Goal: Transaction & Acquisition: Purchase product/service

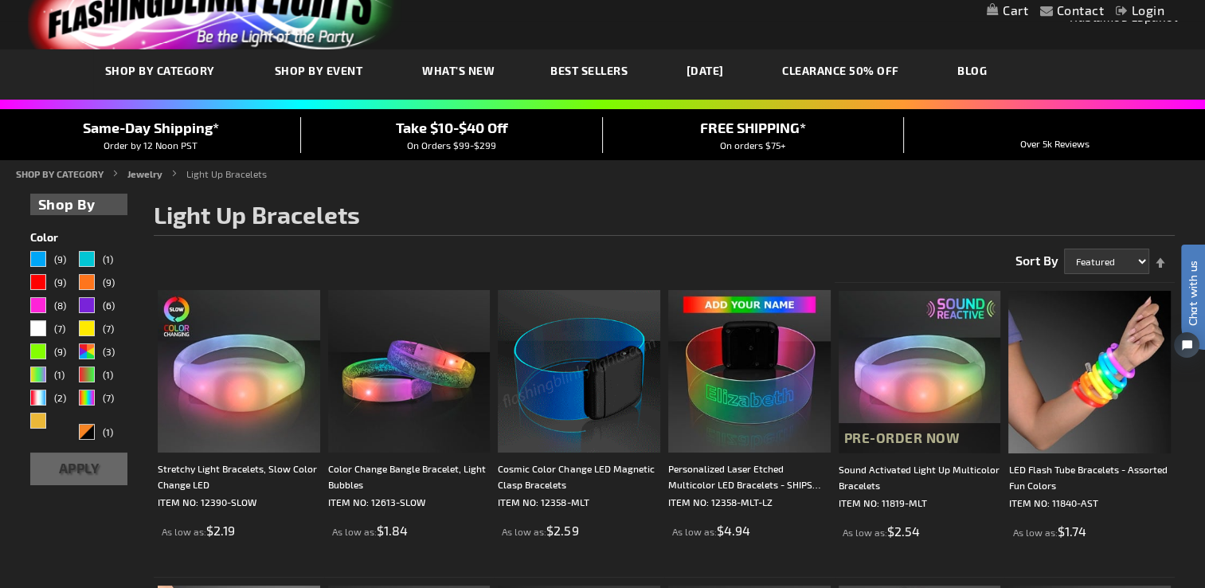
scroll to position [80, 0]
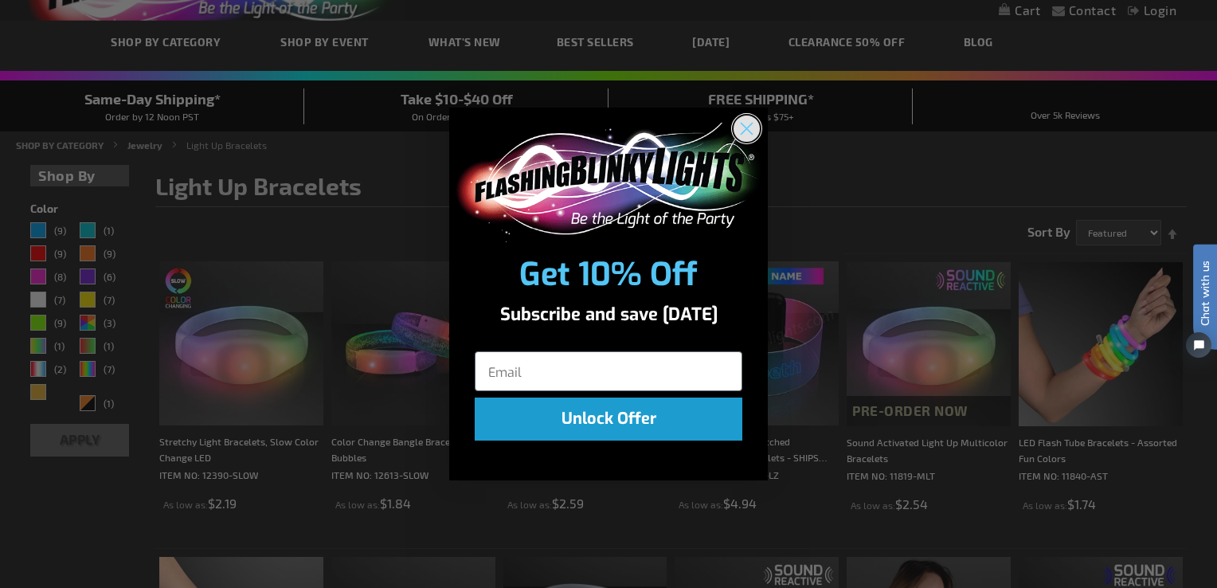
click at [746, 135] on circle "Close dialog" at bounding box center [746, 128] width 26 height 26
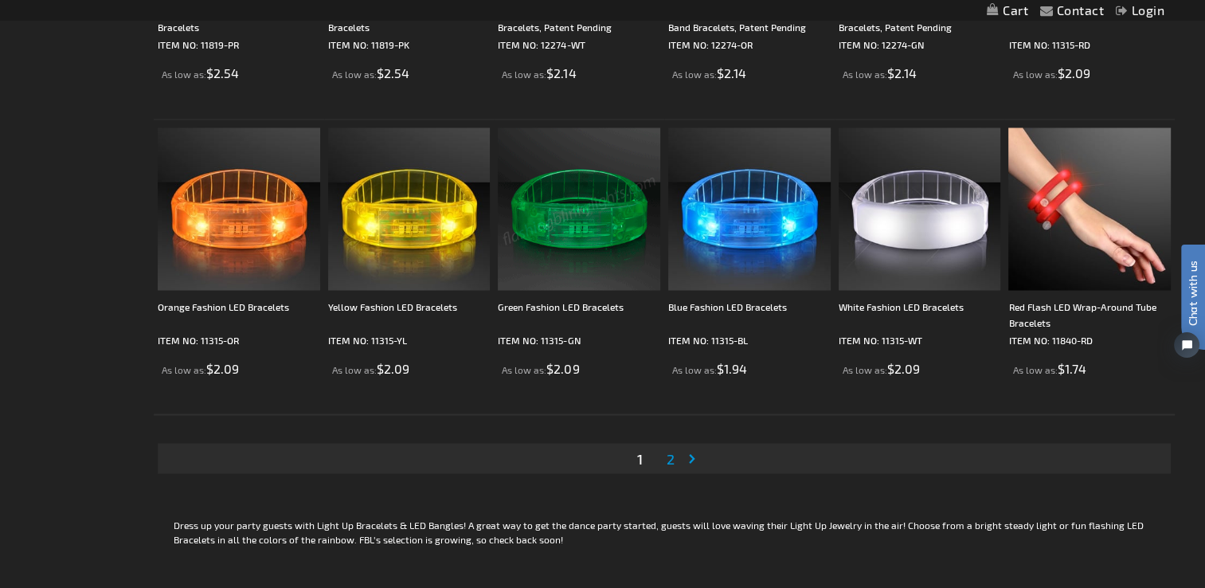
scroll to position [2946, 0]
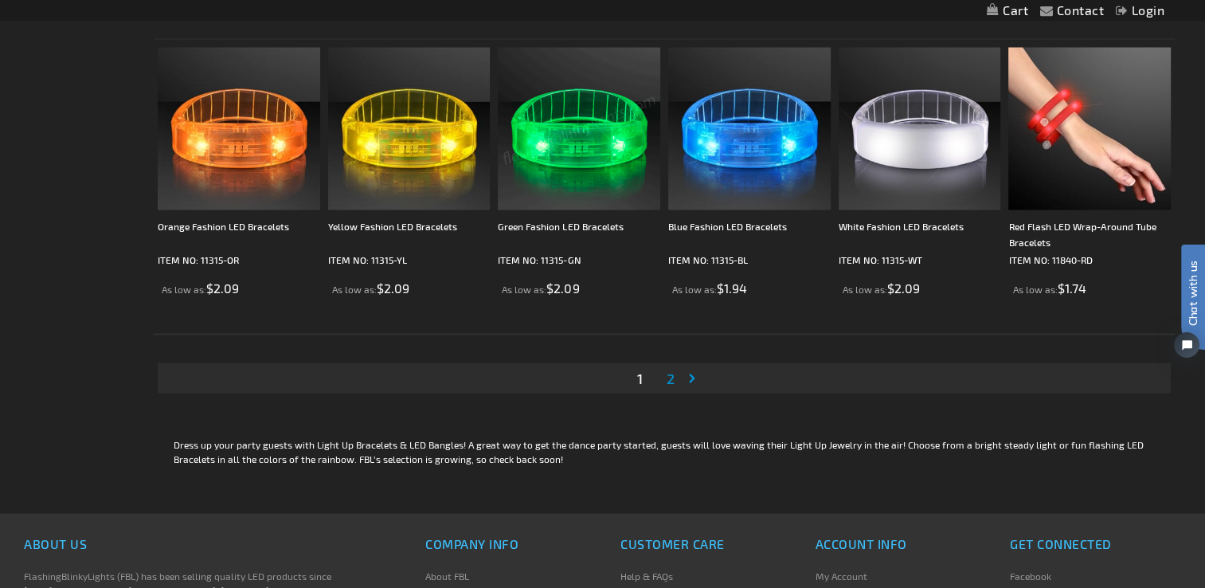
click at [692, 376] on link "Page Next" at bounding box center [695, 377] width 16 height 24
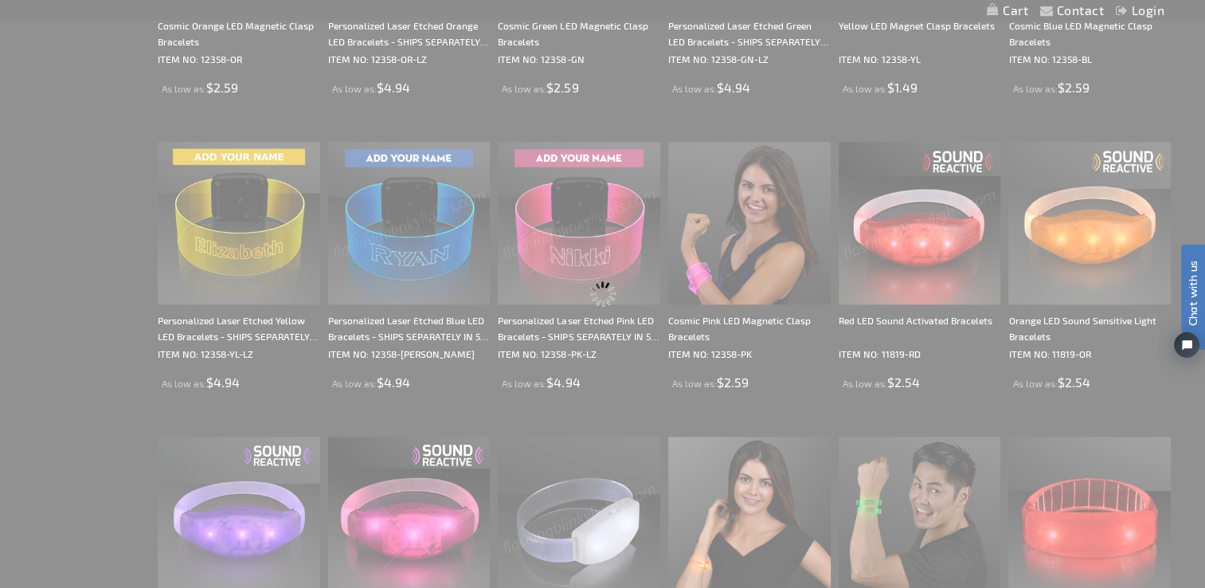
scroll to position [1471, 0]
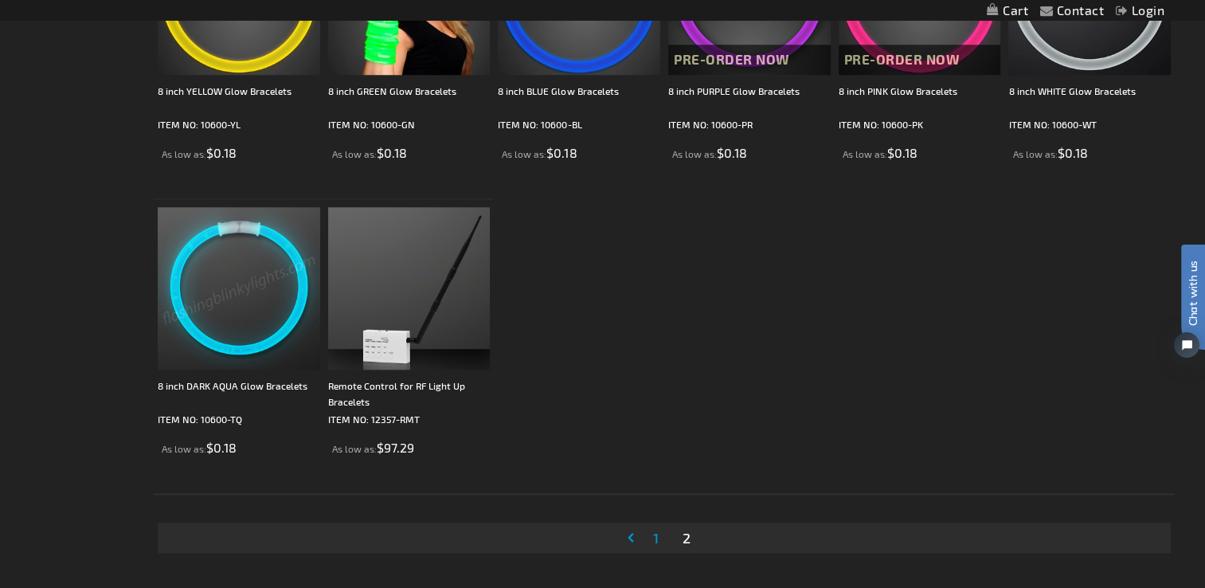
scroll to position [1433, 0]
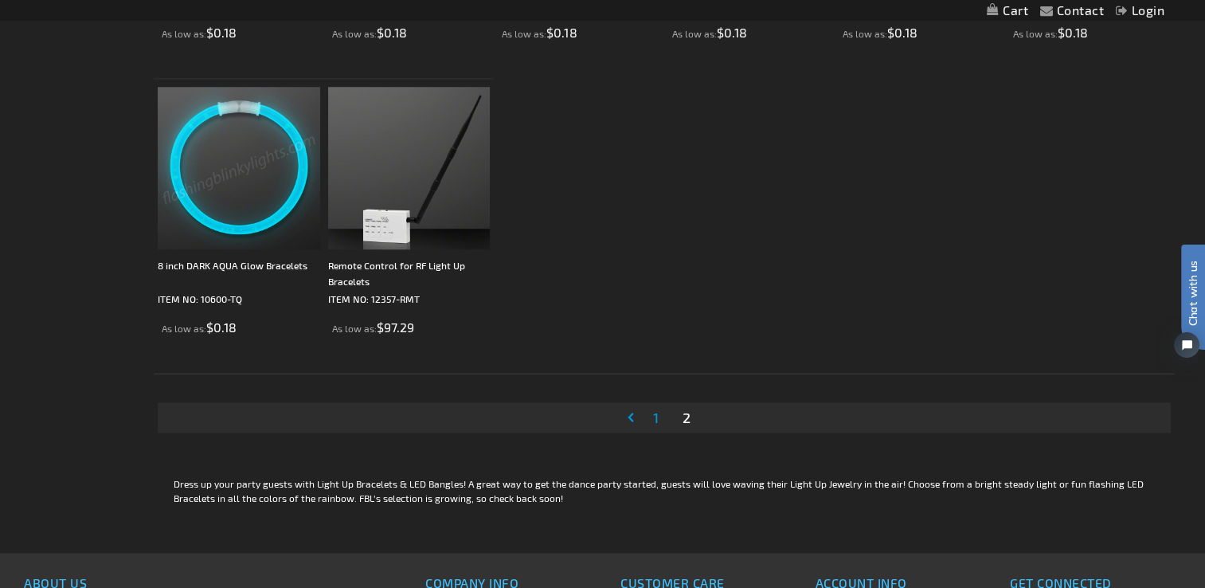
click at [660, 419] on link "Page 1" at bounding box center [656, 417] width 12 height 24
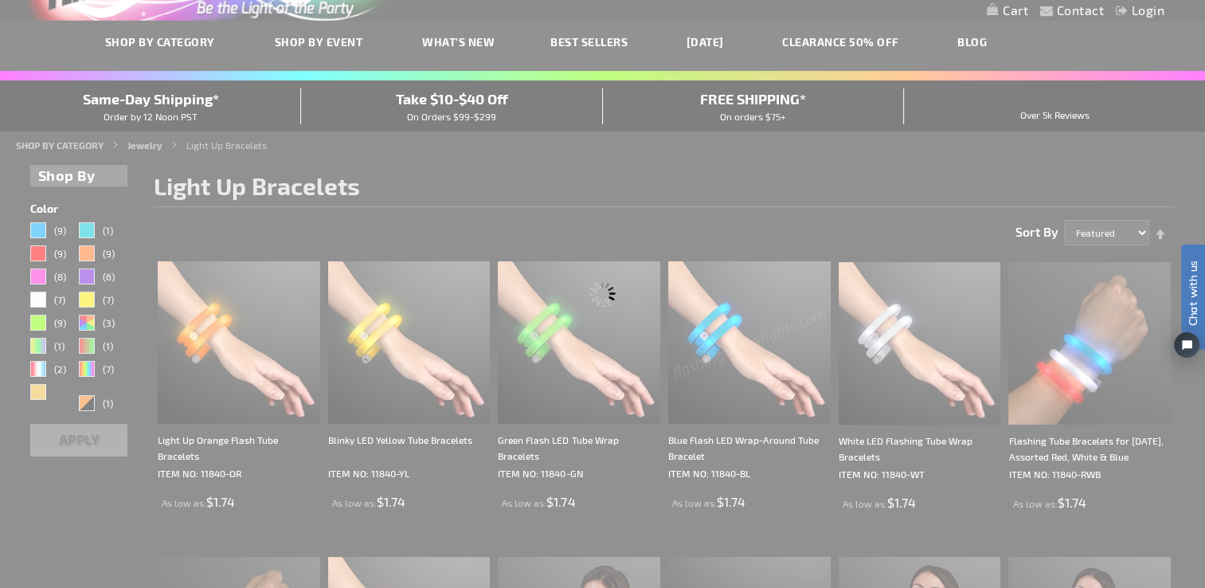
scroll to position [0, 0]
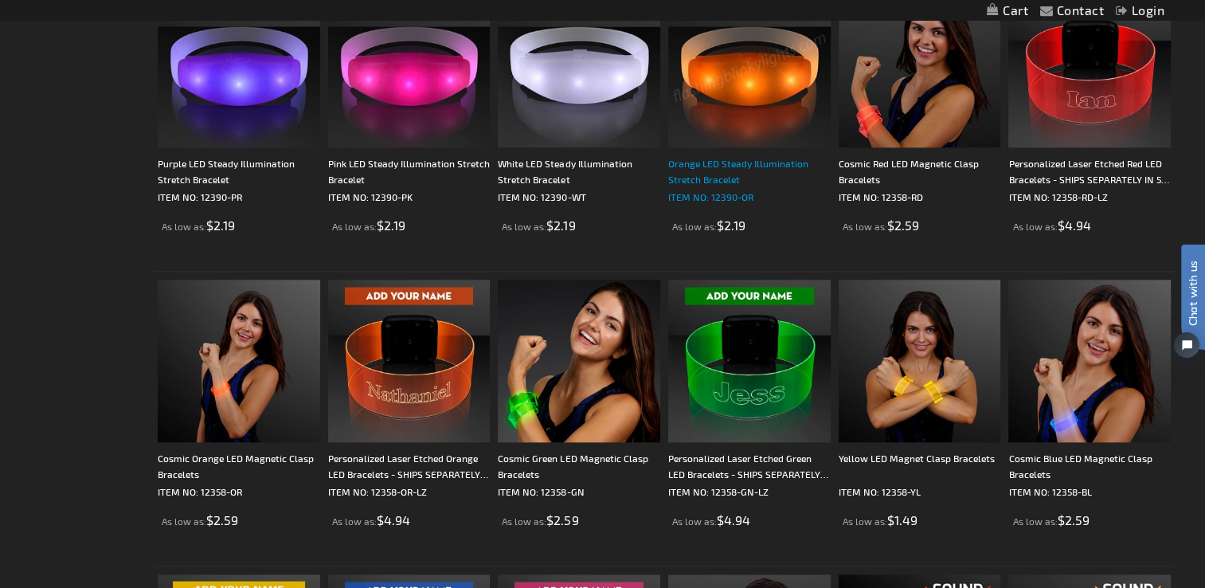
scroll to position [1831, 0]
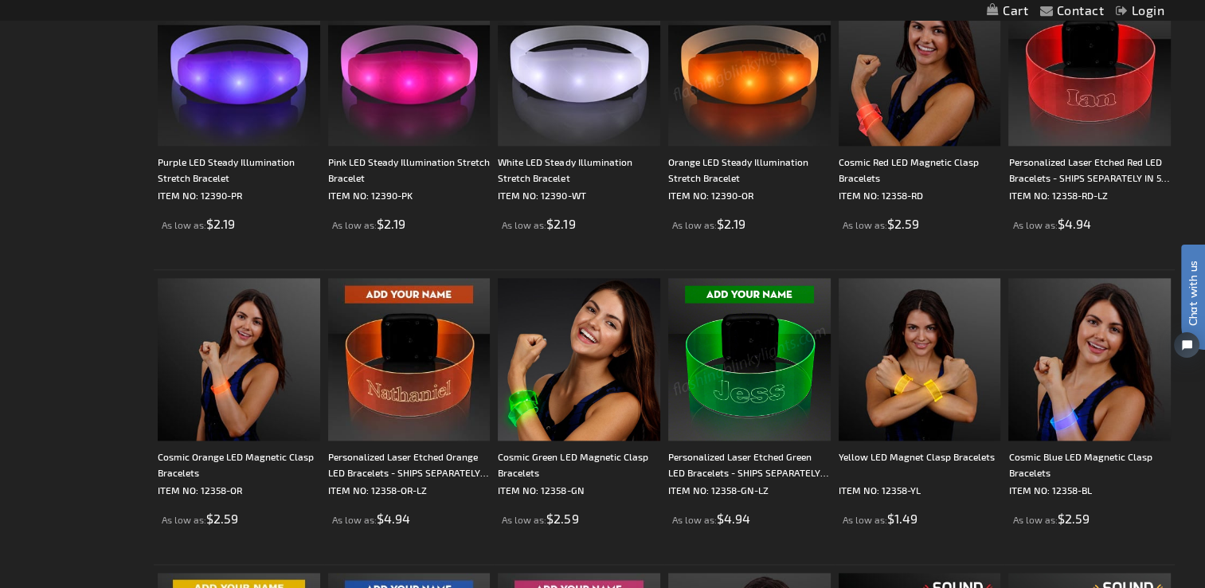
click at [743, 416] on img at bounding box center [749, 359] width 162 height 162
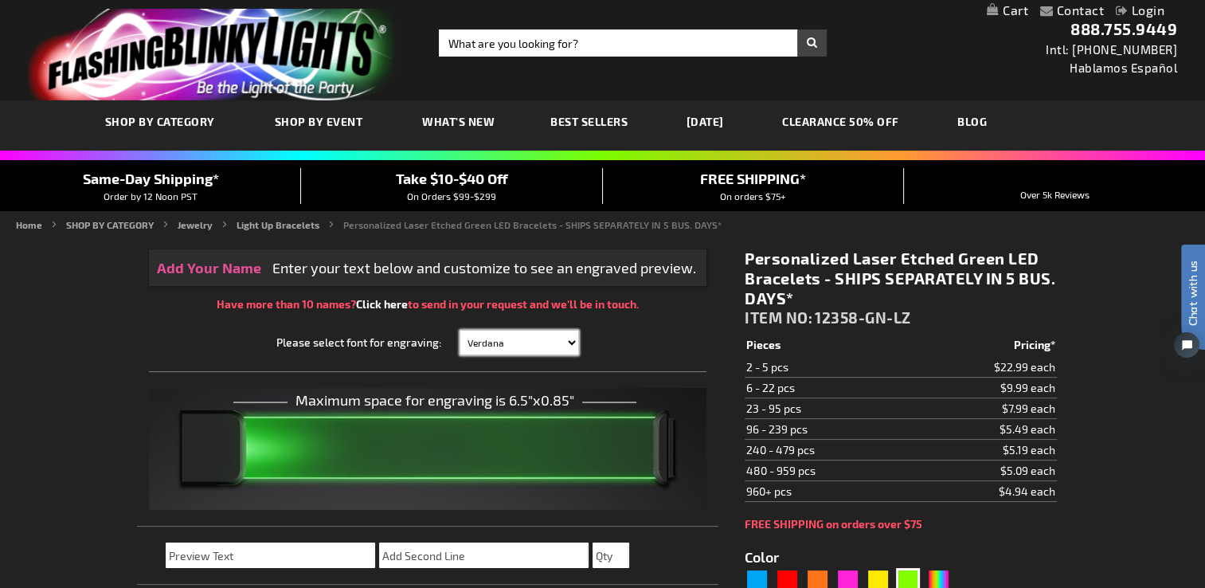
click at [550, 346] on select "Verdana Arial Arial Black Bauhaus 93 Berlin Sans Britannic Bold Cooper Black Co…" at bounding box center [518, 342] width 119 height 25
click at [662, 338] on div "Please select font for engraving: Verdana Arial Arial Black Bauhaus 93 Berlin S…" at bounding box center [428, 342] width 542 height 25
click at [567, 346] on select "Verdana Arial Arial Black Bauhaus 93 Berlin Sans Britannic Bold Cooper Black Co…" at bounding box center [518, 342] width 119 height 25
click at [337, 266] on span "Enter your text below and customize to see an engraved preview." at bounding box center [484, 268] width 424 height 18
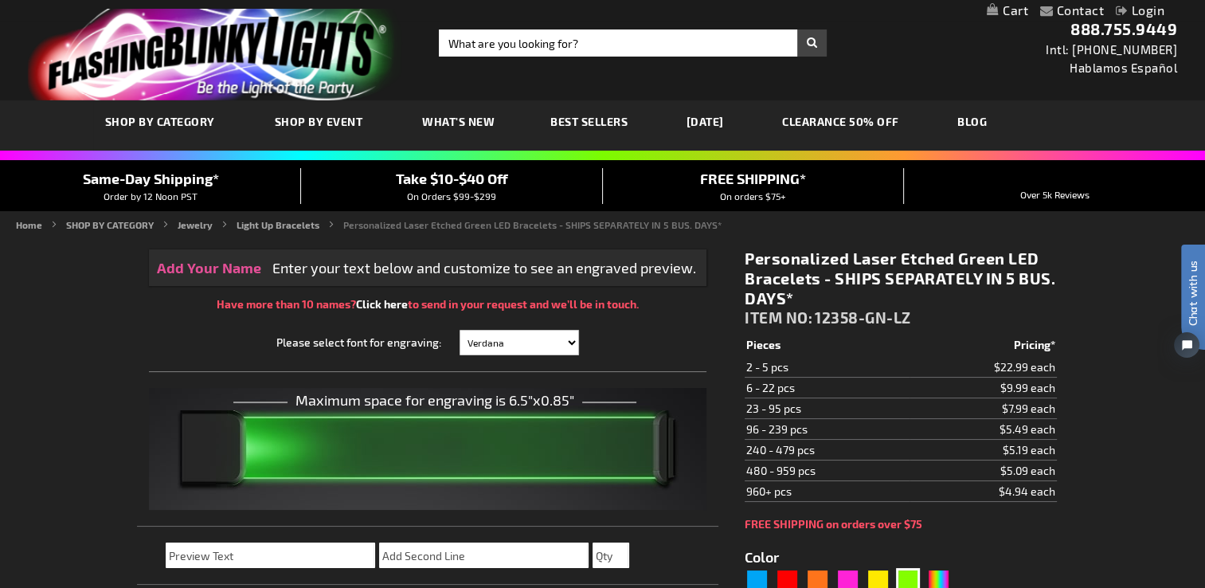
click at [367, 442] on span at bounding box center [451, 448] width 396 height 35
click at [468, 323] on div "Please select font for engraving: Verdana Arial Arial Black Bauhaus 93 Berlin S…" at bounding box center [428, 347] width 558 height 50
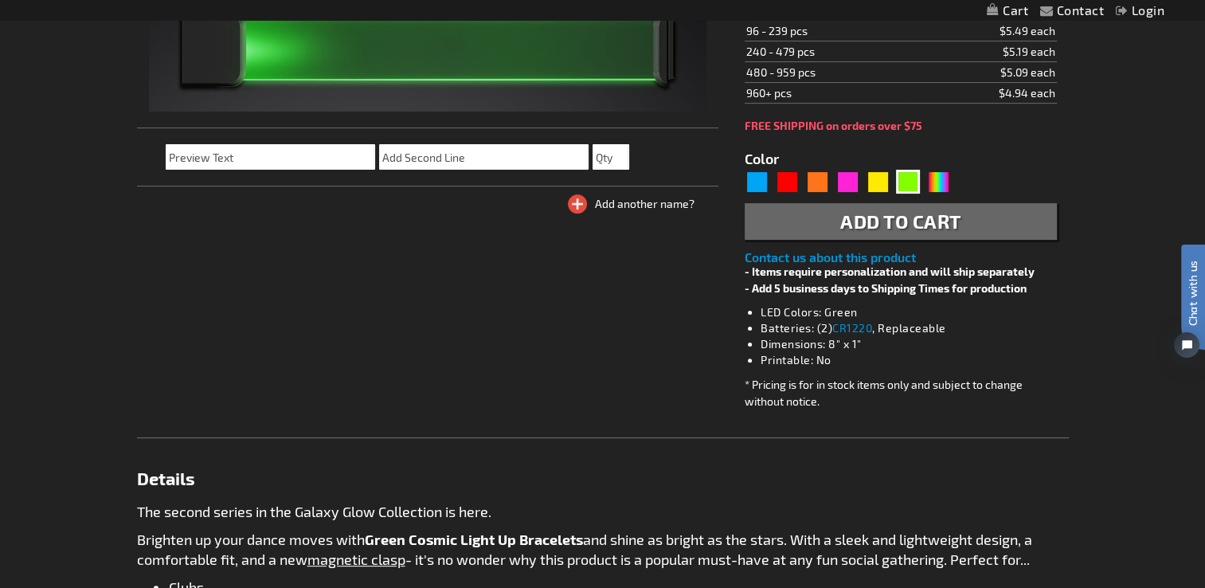
scroll to position [159, 0]
